Goal: Task Accomplishment & Management: Use online tool/utility

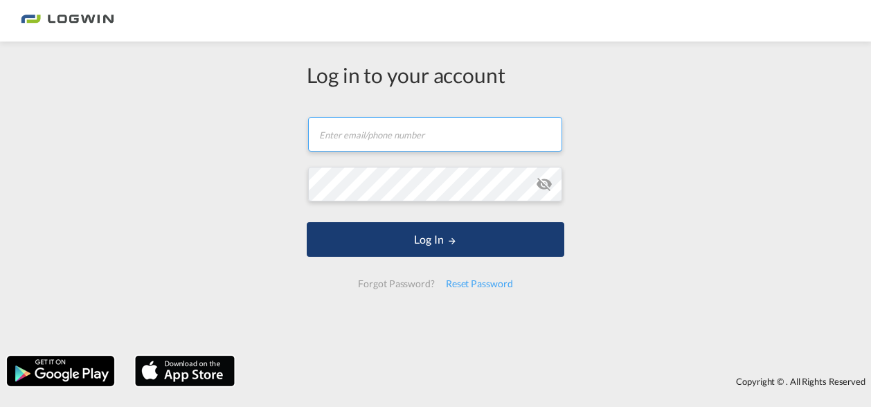
type input "[PERSON_NAME][EMAIL_ADDRESS][PERSON_NAME][DOMAIN_NAME]"
click at [437, 239] on button "Log In" at bounding box center [436, 239] width 258 height 35
